Goal: Connect with others: Connect with others

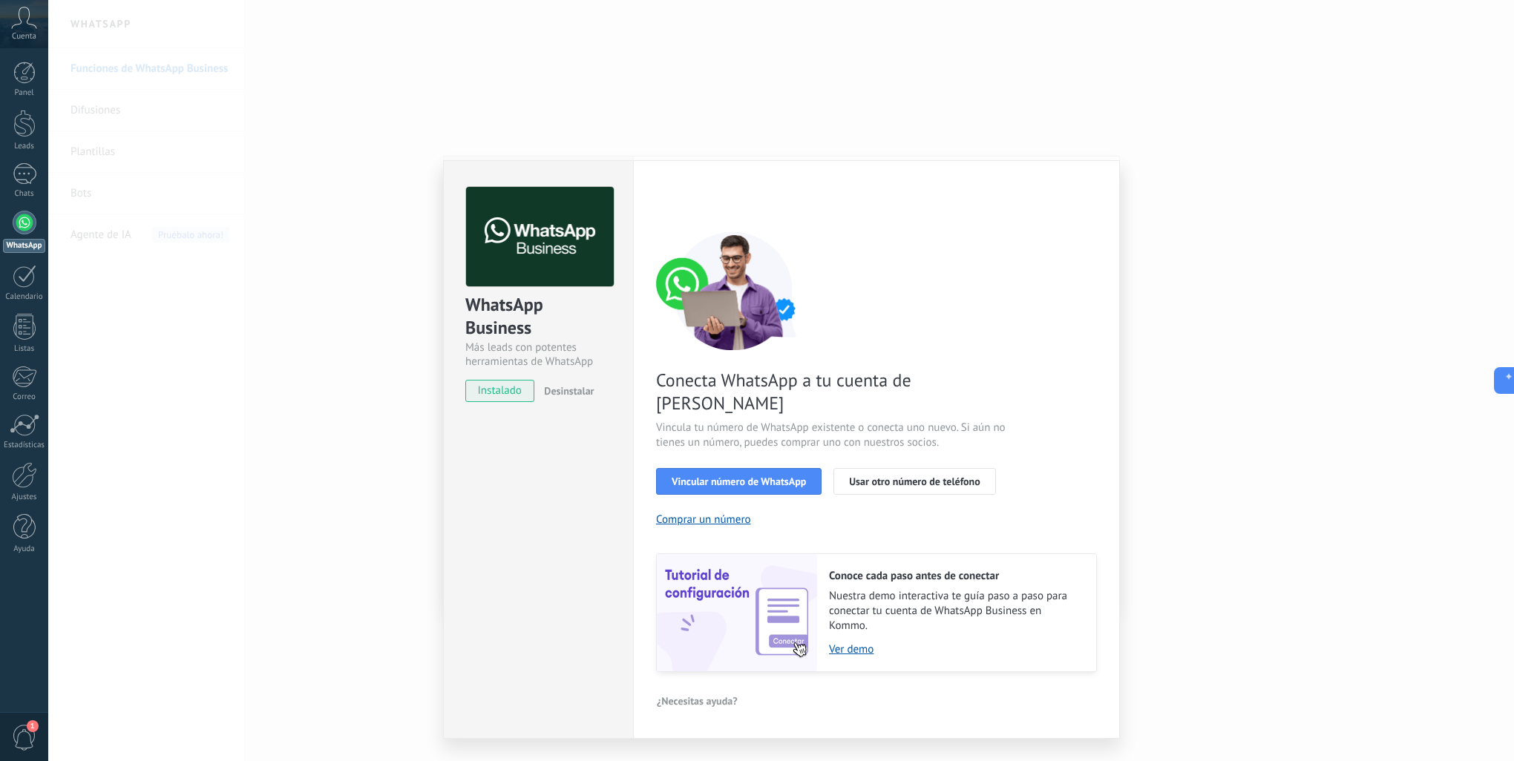
scroll to position [22, 0]
click at [1299, 294] on div "WhatsApp Business Más leads con potentes herramientas de WhatsApp instalado Des…" at bounding box center [781, 380] width 1466 height 761
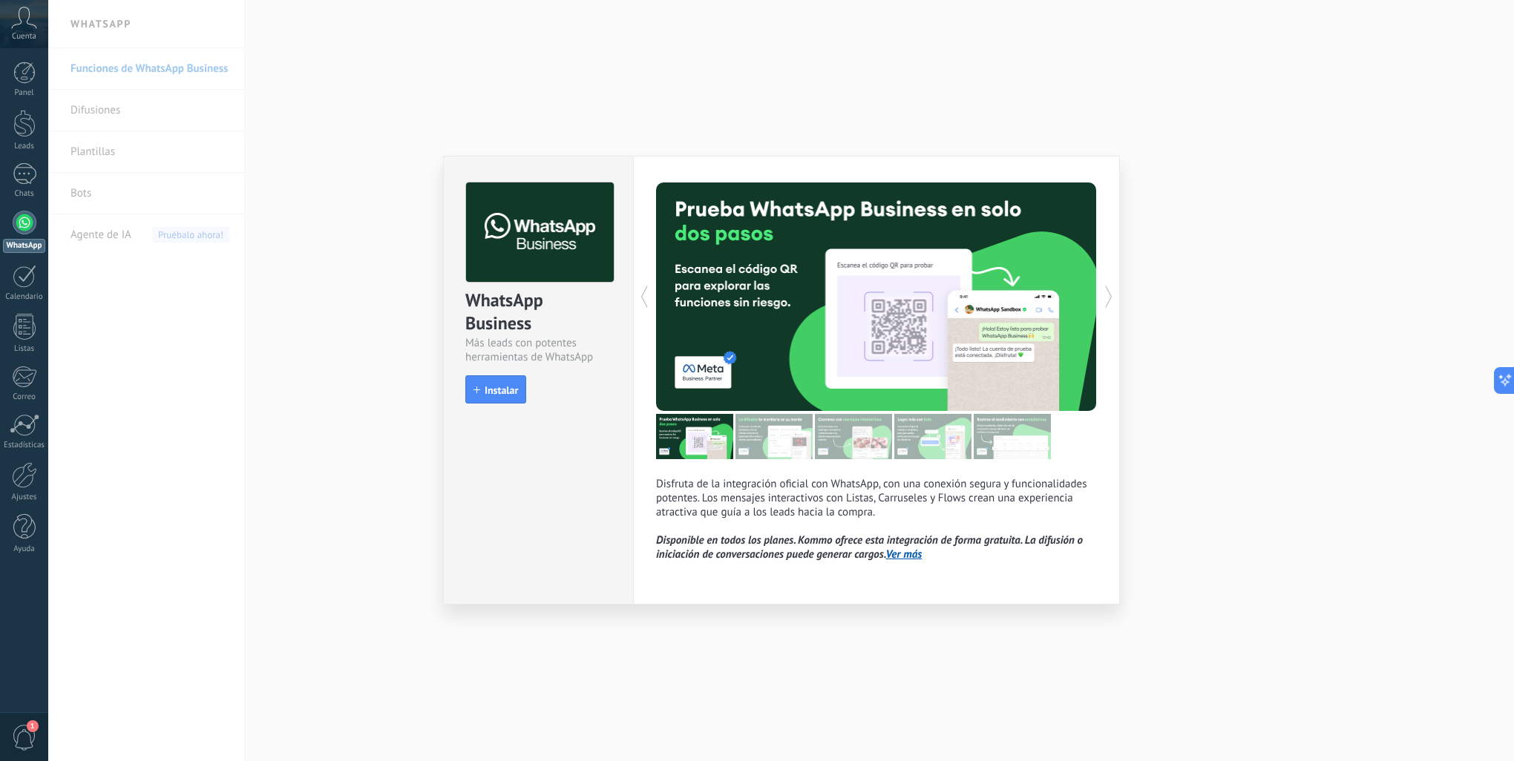
click at [401, 269] on div "WhatsApp Business Más leads con potentes herramientas de WhatsApp install Insta…" at bounding box center [781, 380] width 1466 height 761
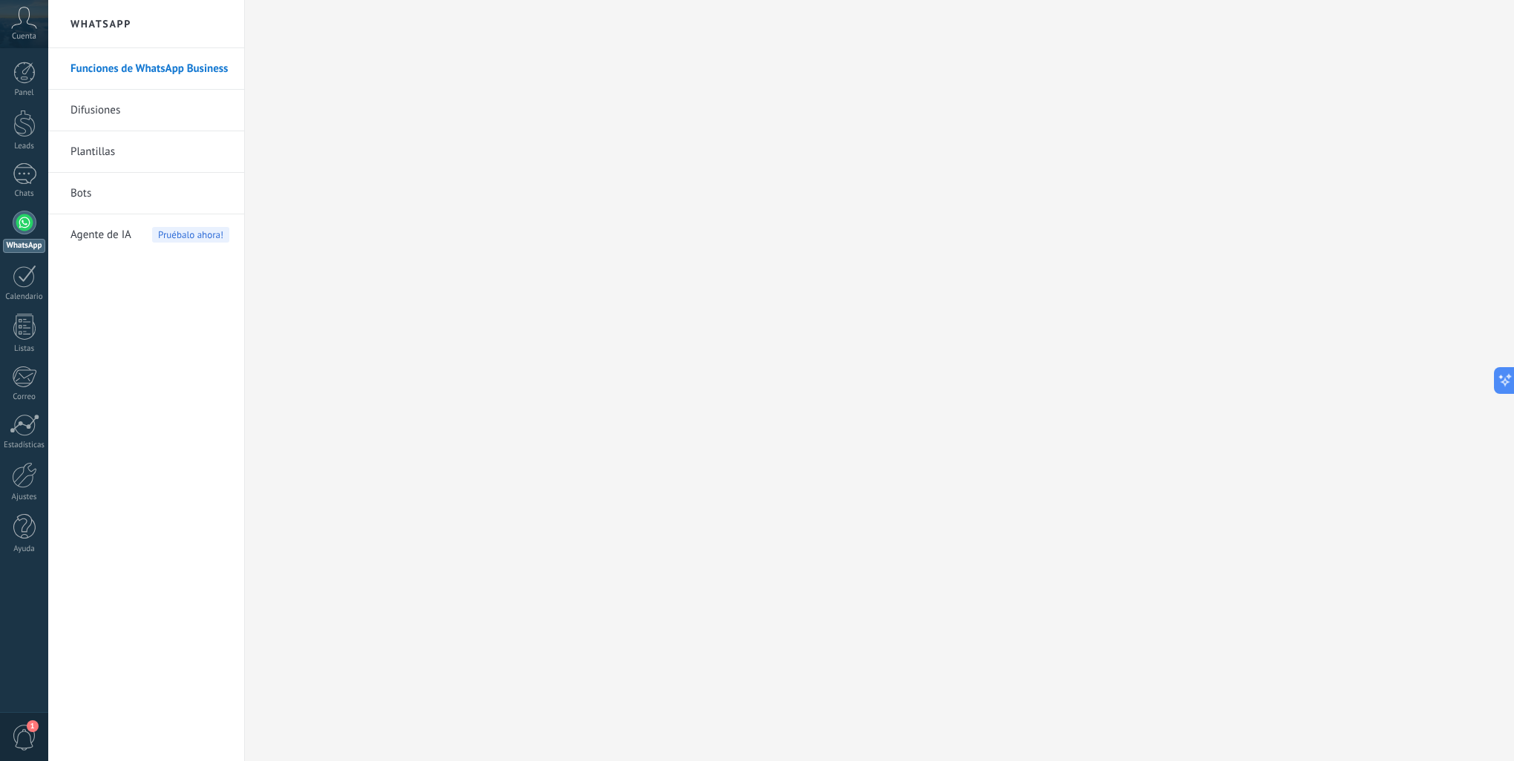
click at [27, 34] on span "Cuenta" at bounding box center [24, 37] width 24 height 10
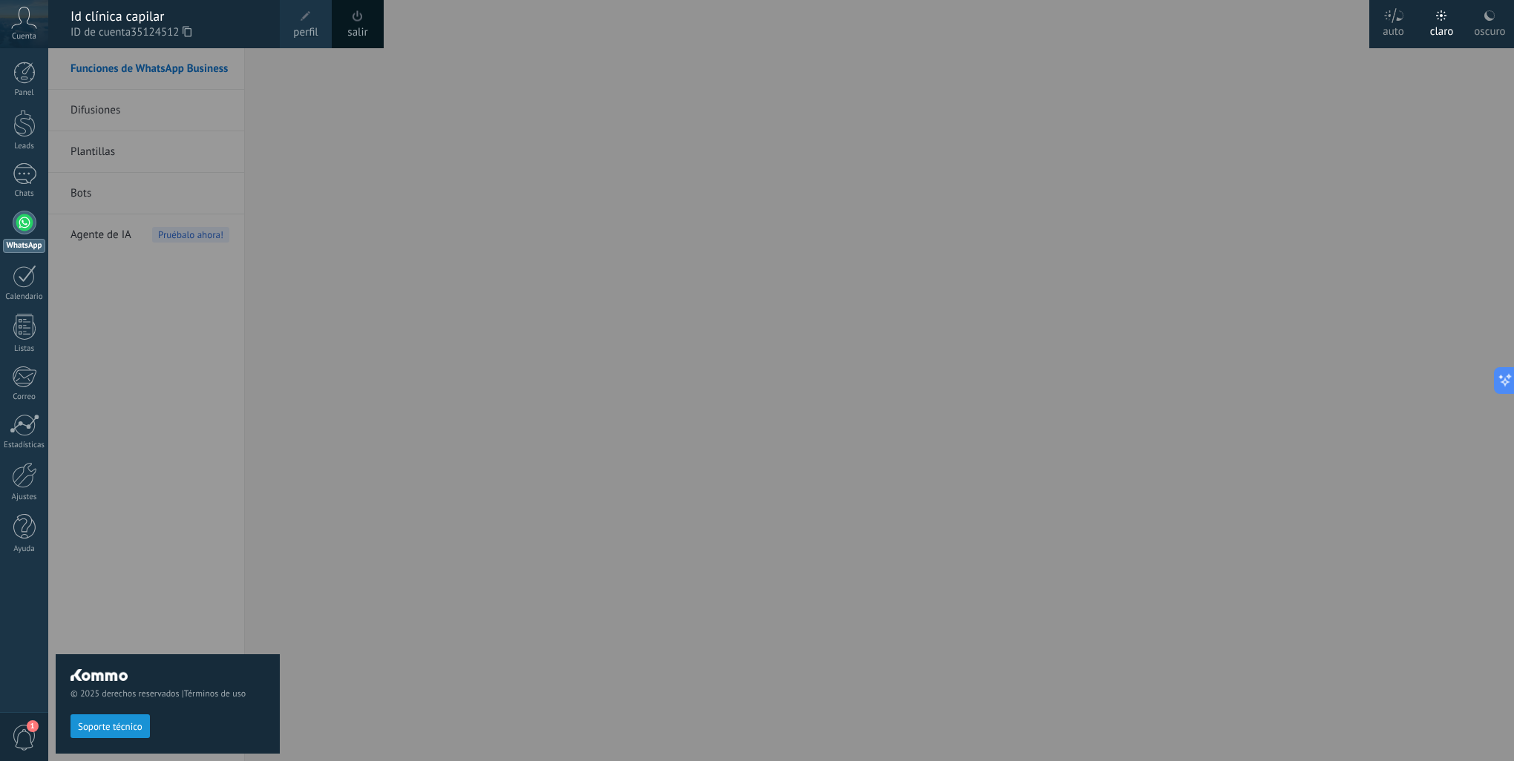
click at [308, 24] on span at bounding box center [306, 16] width 16 height 16
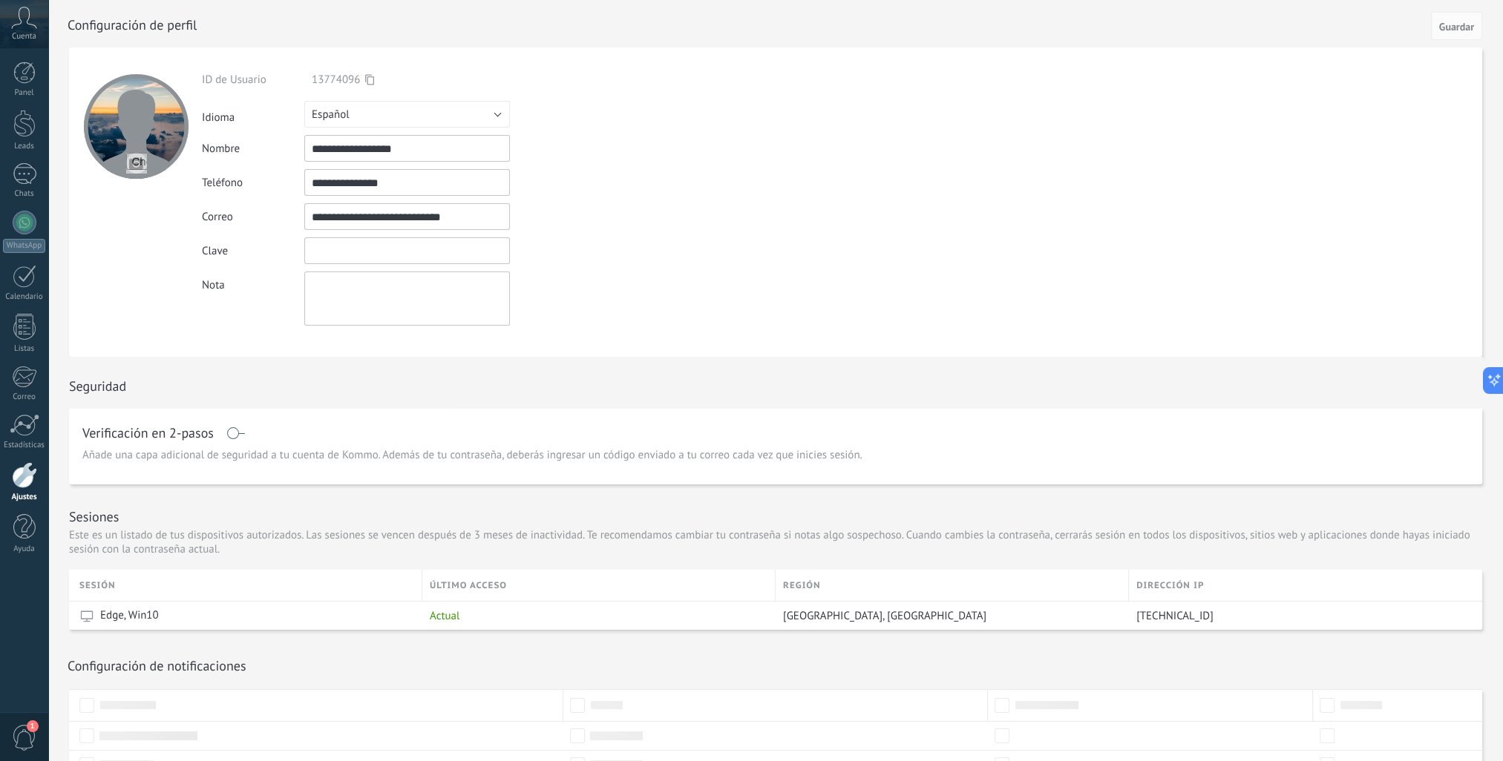
click at [459, 259] on input "textbox" at bounding box center [407, 250] width 206 height 27
click at [32, 76] on div at bounding box center [24, 73] width 22 height 22
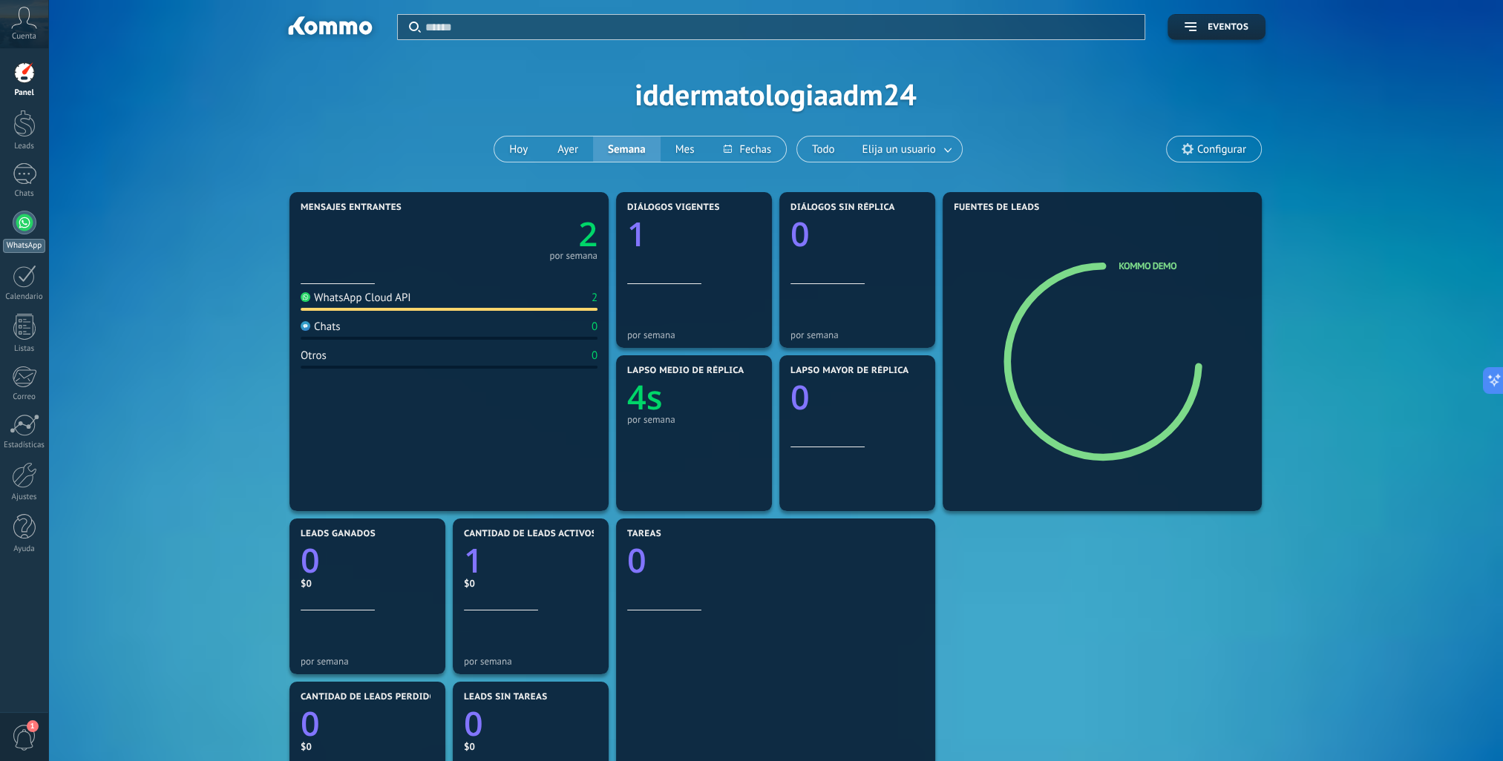
click at [22, 220] on div at bounding box center [25, 223] width 24 height 24
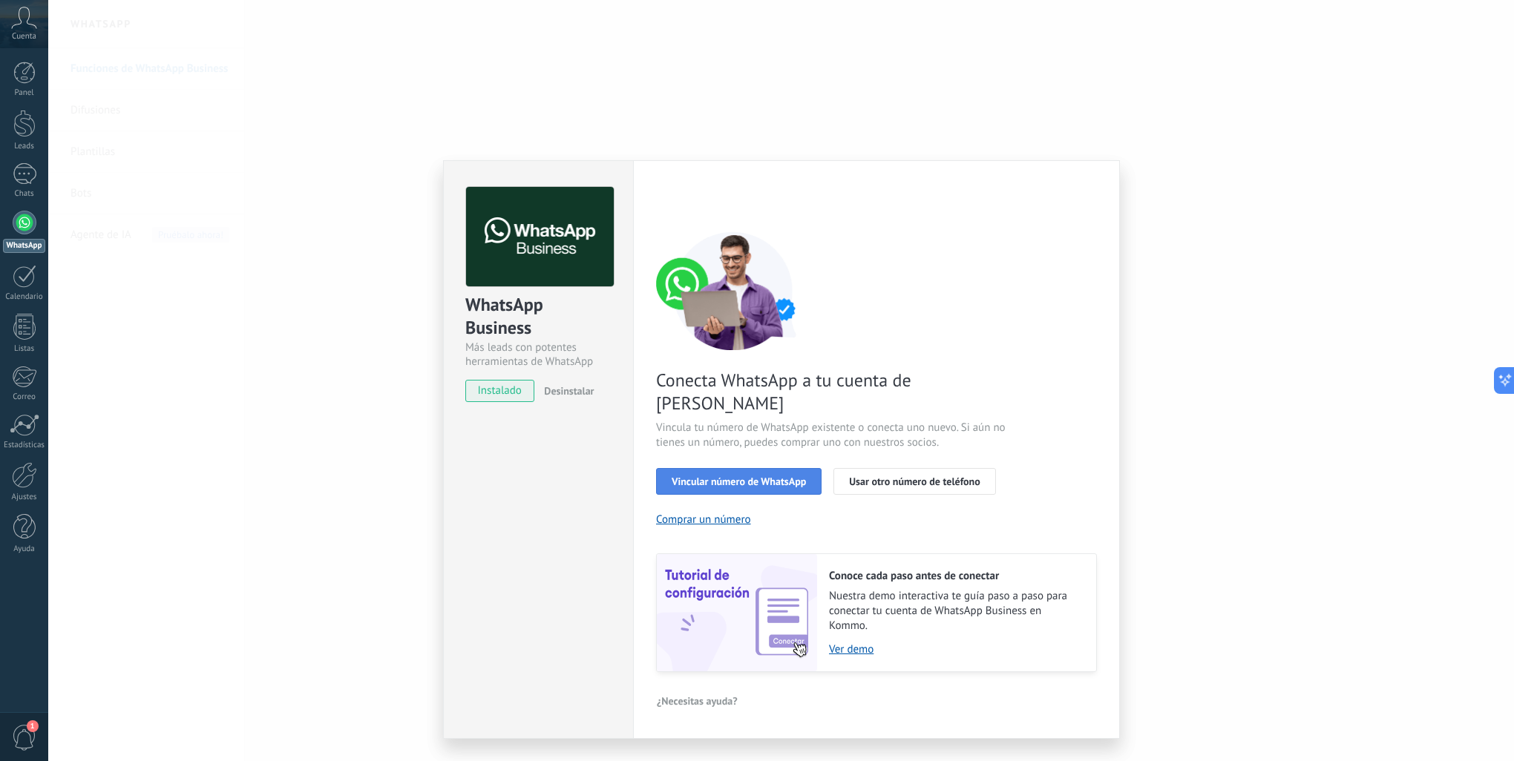
click at [778, 470] on button "Vincular número de WhatsApp" at bounding box center [738, 481] width 165 height 27
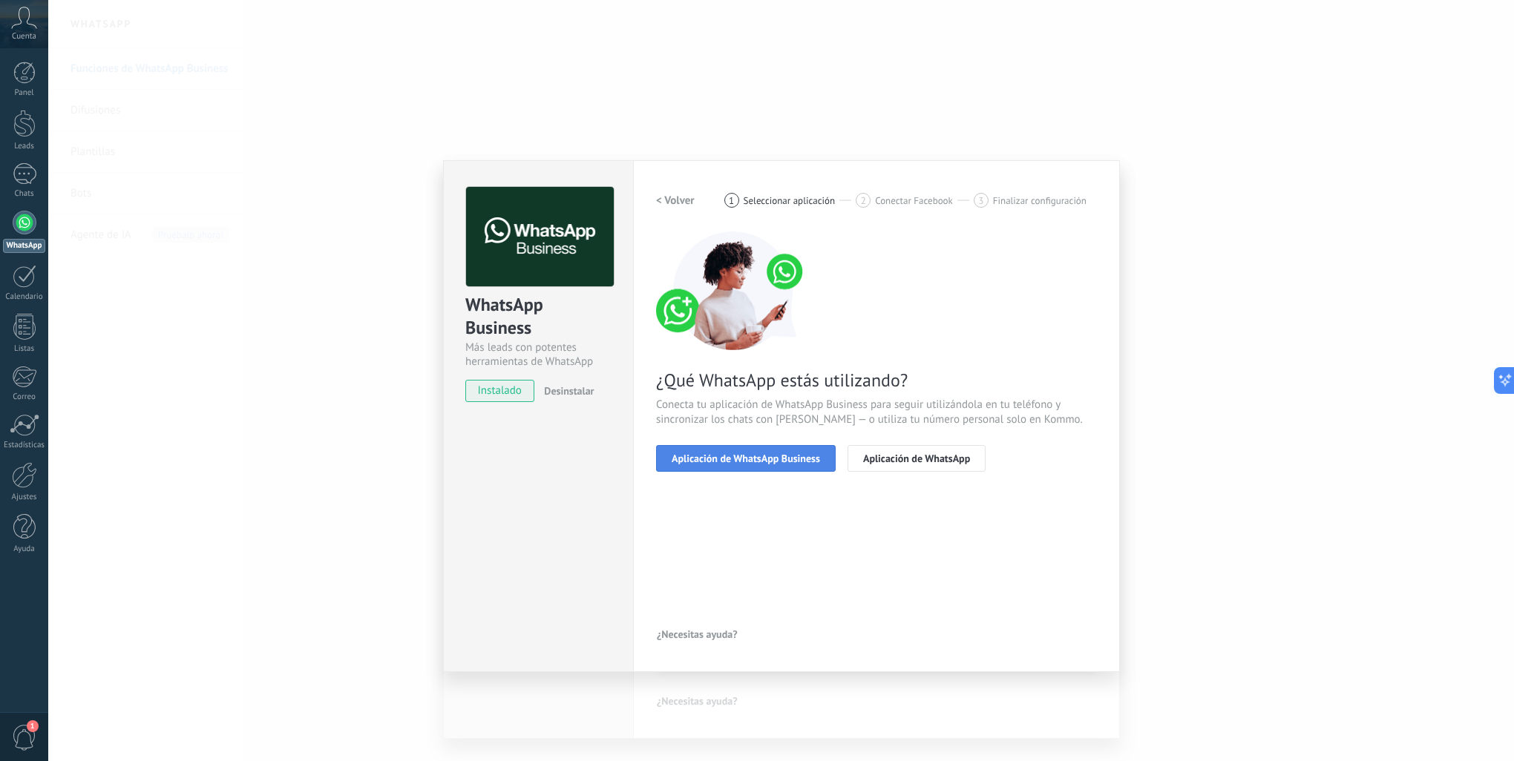
click at [781, 468] on button "Aplicación de WhatsApp Business" at bounding box center [746, 458] width 180 height 27
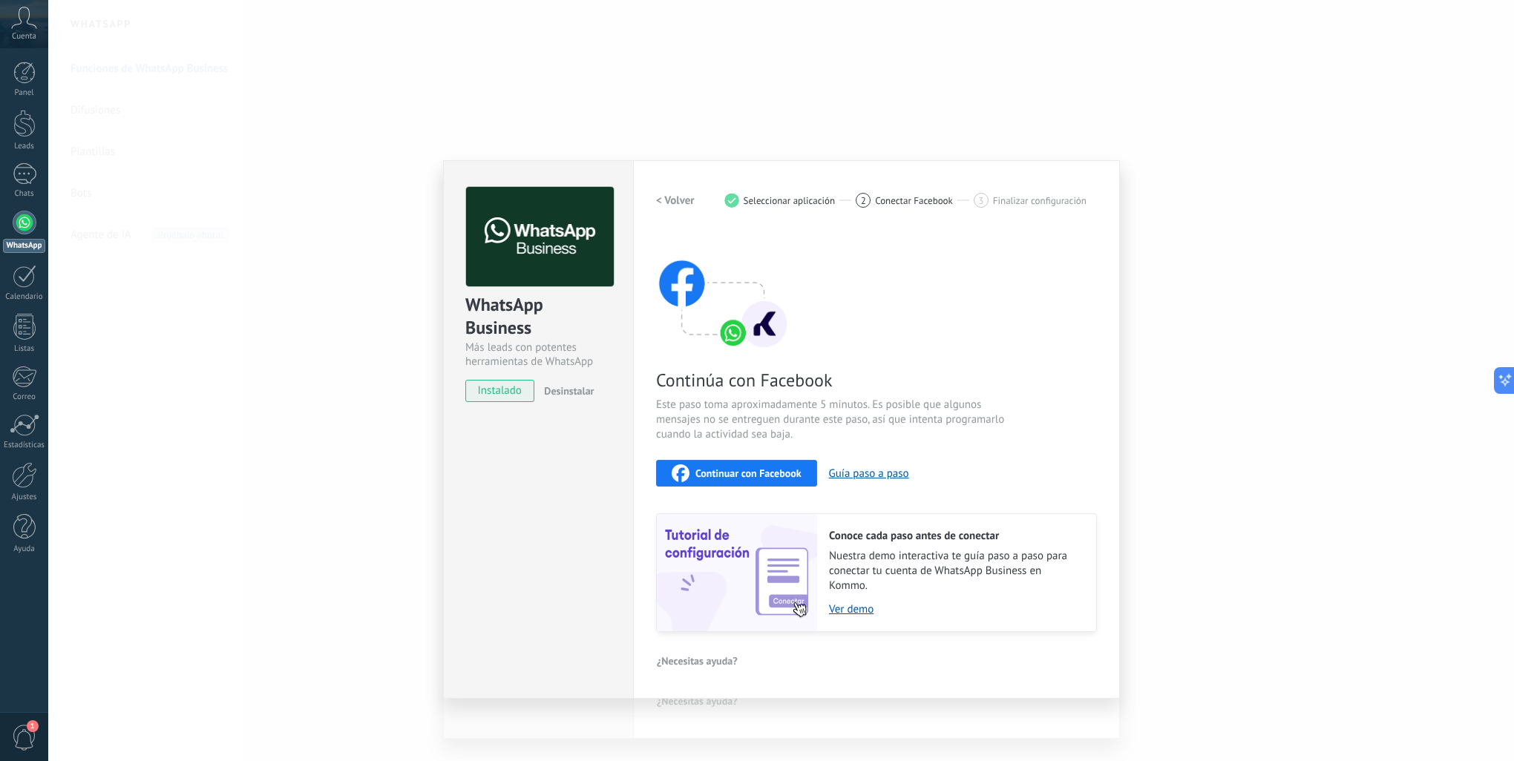
click at [769, 475] on span "Continuar con Facebook" at bounding box center [748, 473] width 106 height 10
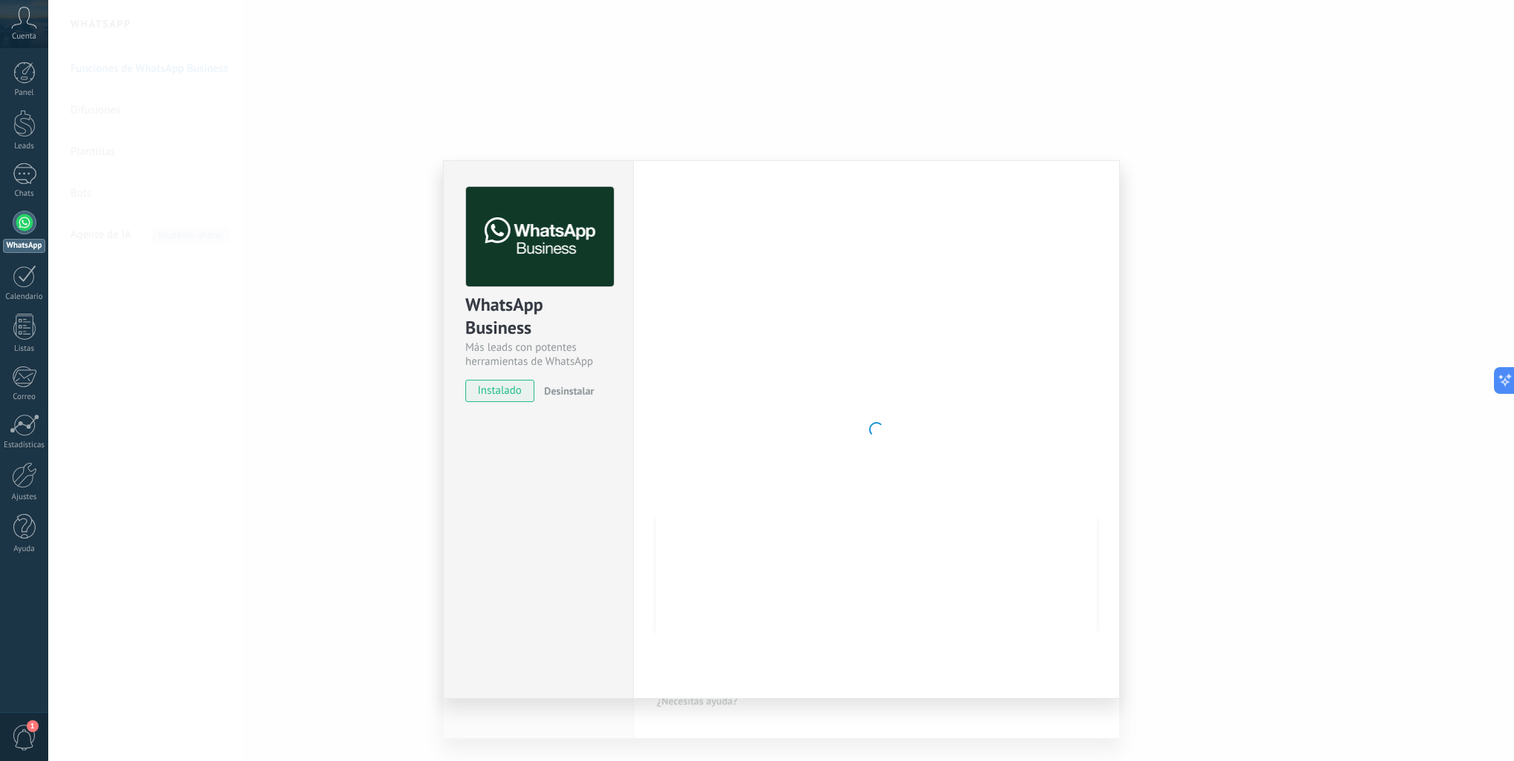
click at [1137, 230] on div "WhatsApp Business Más leads con potentes herramientas de WhatsApp instalado Des…" at bounding box center [781, 380] width 1466 height 761
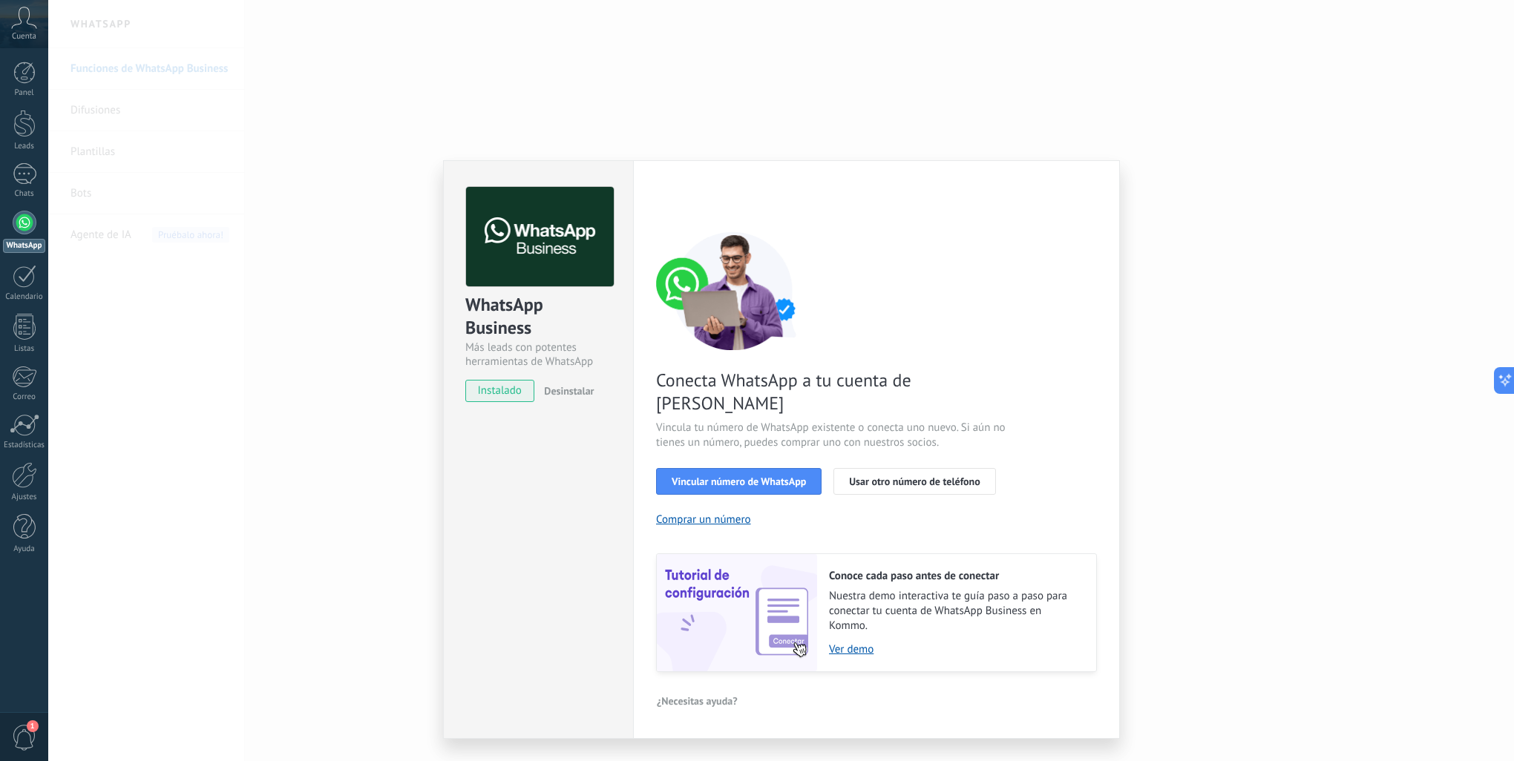
click at [1222, 209] on div "WhatsApp Business Más leads con potentes herramientas de WhatsApp instalado Des…" at bounding box center [781, 380] width 1466 height 761
